Goal: Task Accomplishment & Management: Use online tool/utility

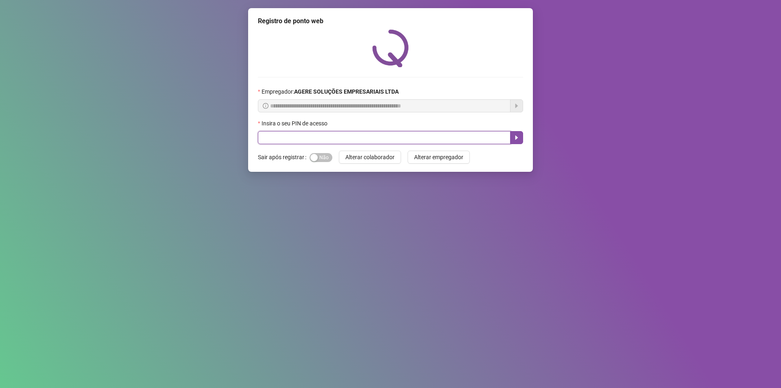
click at [305, 142] on input "text" at bounding box center [384, 137] width 253 height 13
click at [304, 141] on input "text" at bounding box center [384, 137] width 253 height 13
type input "*****"
click at [516, 138] on icon "caret-right" at bounding box center [516, 137] width 3 height 4
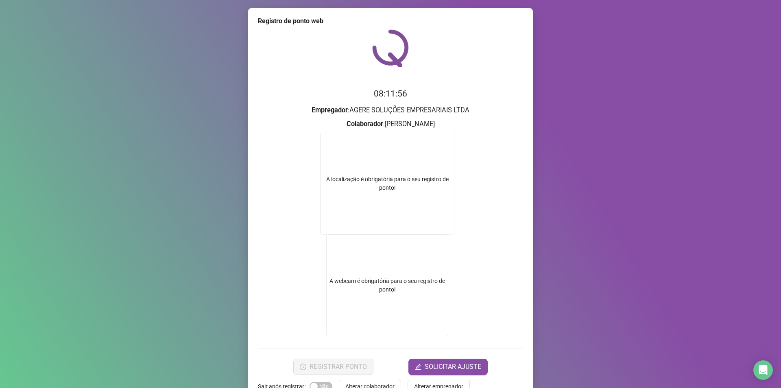
click at [373, 111] on h3 "Empregador : AGERE SOLUÇÕES EMPRESARIAIS LTDA" at bounding box center [390, 110] width 265 height 11
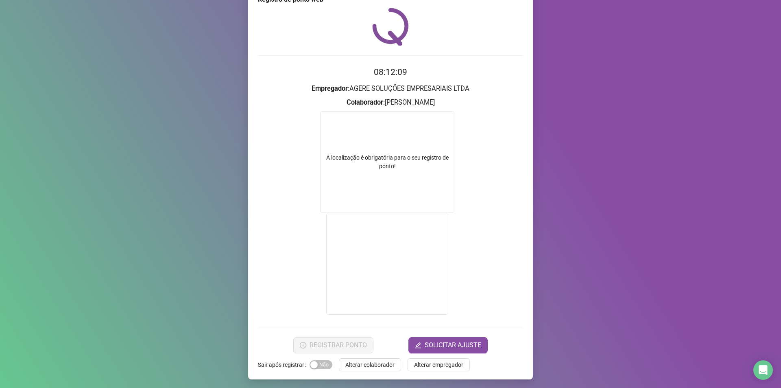
scroll to position [23, 0]
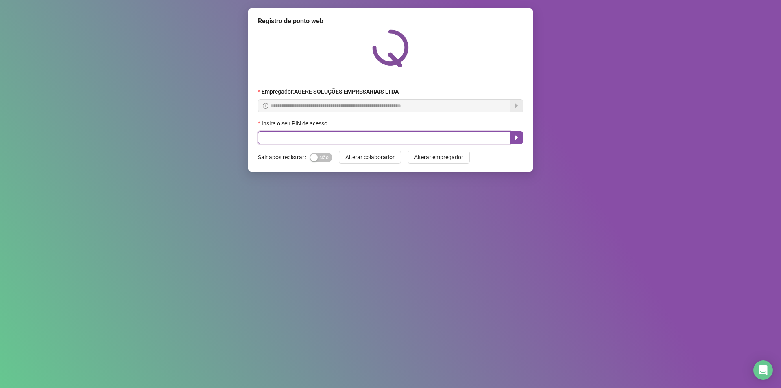
click at [277, 138] on input "text" at bounding box center [384, 137] width 253 height 13
type input "*****"
click at [517, 137] on icon "caret-right" at bounding box center [516, 137] width 7 height 7
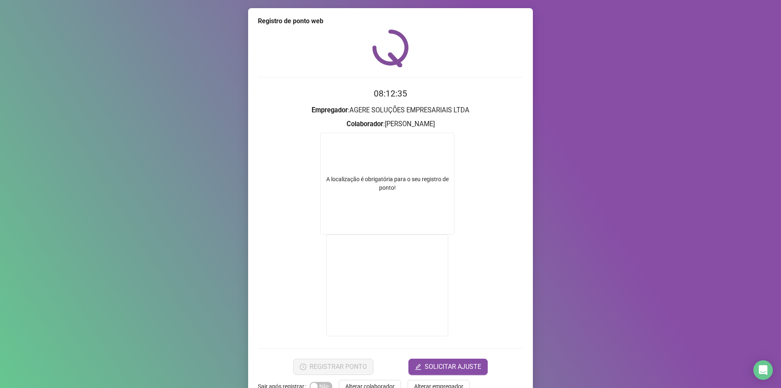
click at [381, 124] on h3 "Colaborador : FERNANDA SANTOS PINTO CHIRICO" at bounding box center [390, 124] width 265 height 11
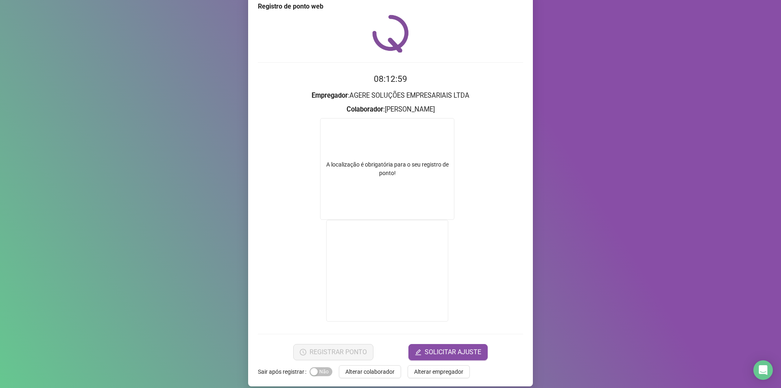
scroll to position [23, 0]
